Goal: Navigation & Orientation: Find specific page/section

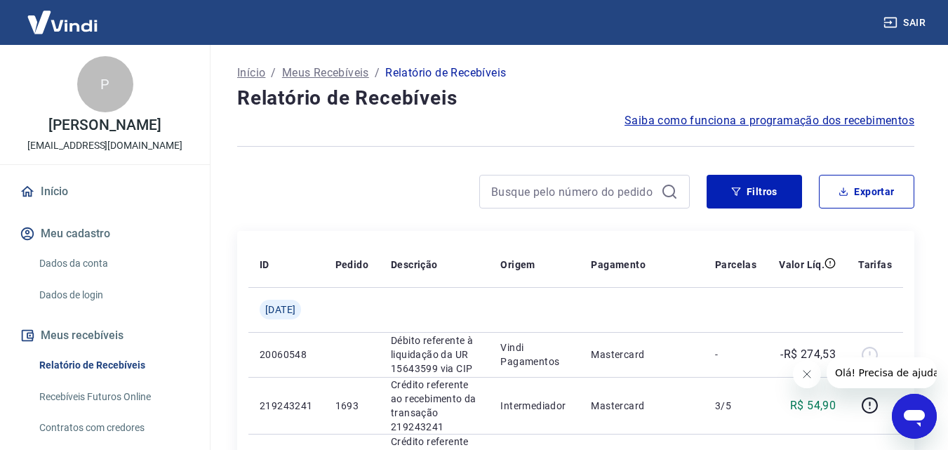
click at [257, 69] on p "Início" at bounding box center [251, 73] width 28 height 17
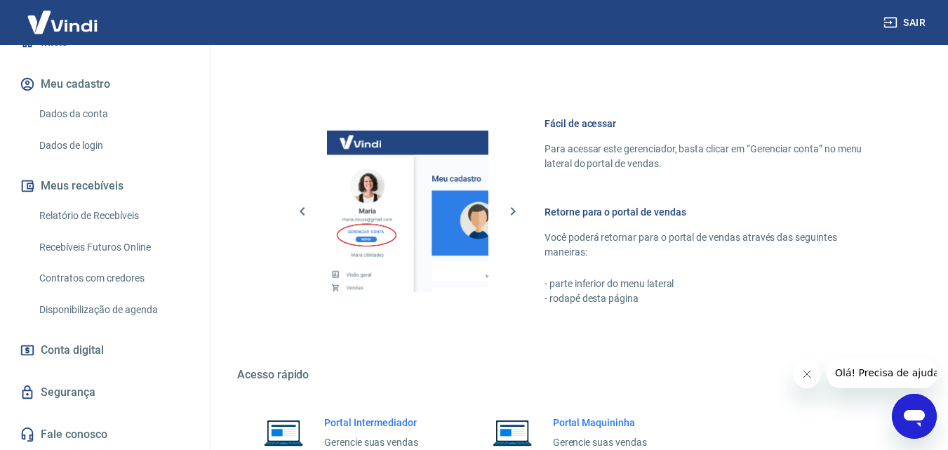
scroll to position [847, 0]
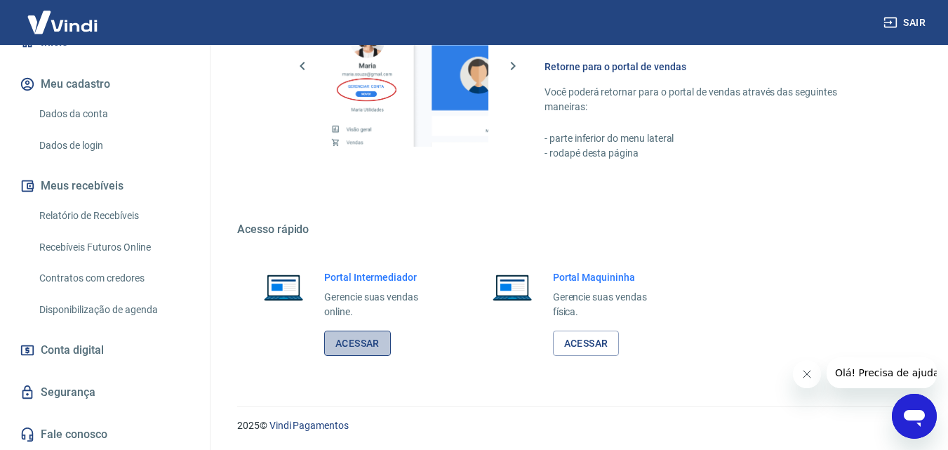
click at [344, 335] on link "Acessar" at bounding box center [357, 343] width 67 height 26
